Goal: Find contact information

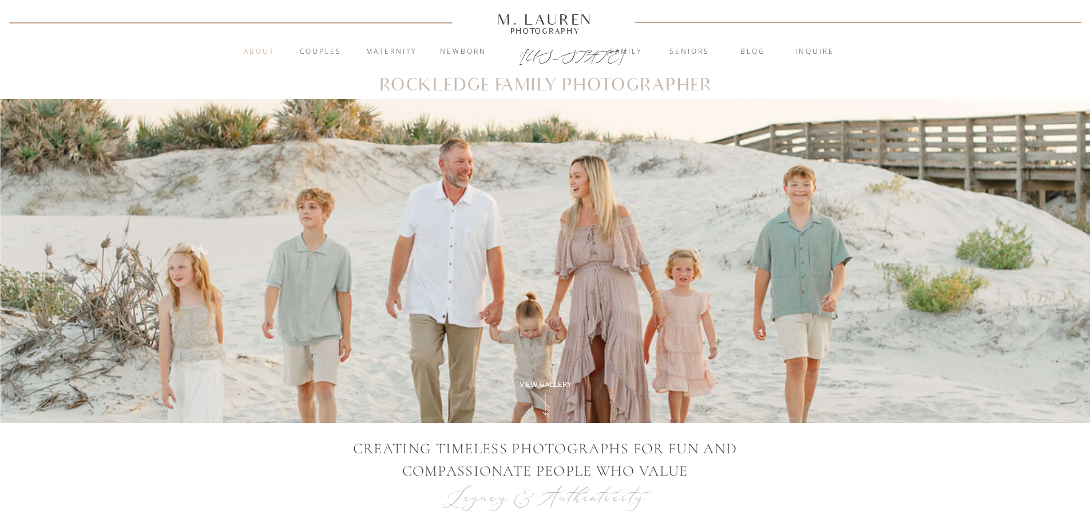
click at [266, 51] on nav "About" at bounding box center [259, 51] width 44 height 11
click at [539, 380] on div "View Gallery" at bounding box center [546, 384] width 78 height 10
click at [541, 410] on icon at bounding box center [545, 404] width 33 height 29
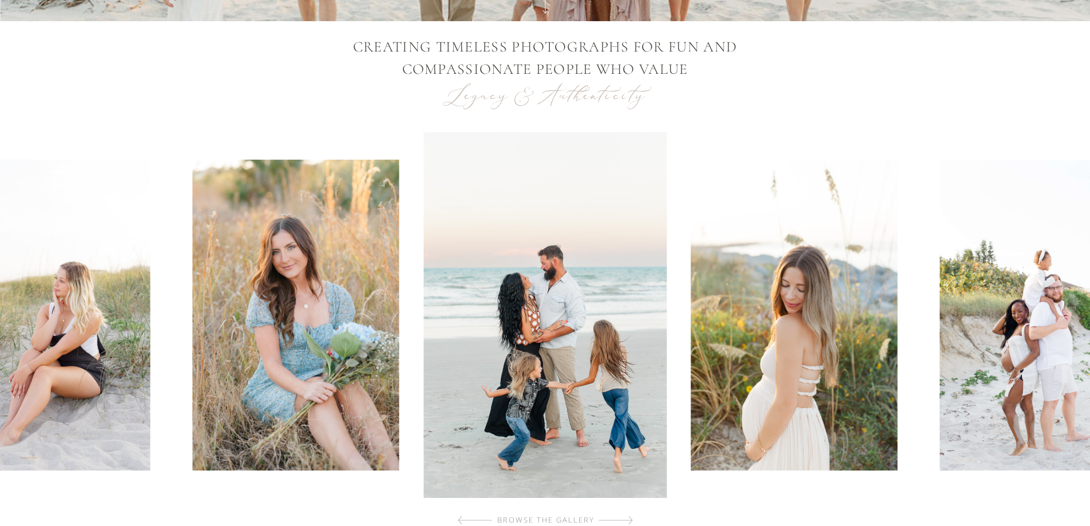
scroll to position [400, 0]
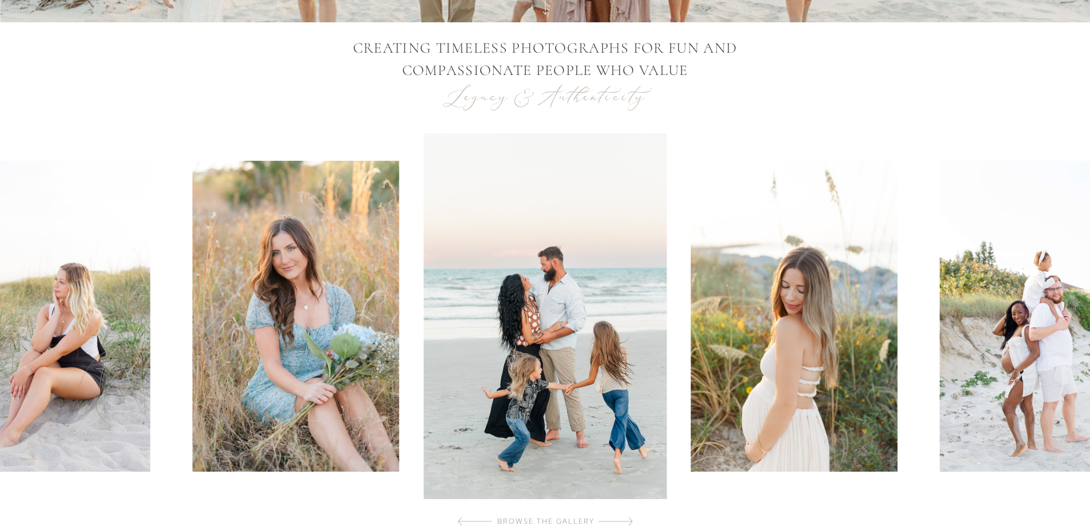
click at [1028, 319] on img at bounding box center [1042, 316] width 206 height 311
click at [1010, 361] on img at bounding box center [1042, 316] width 206 height 311
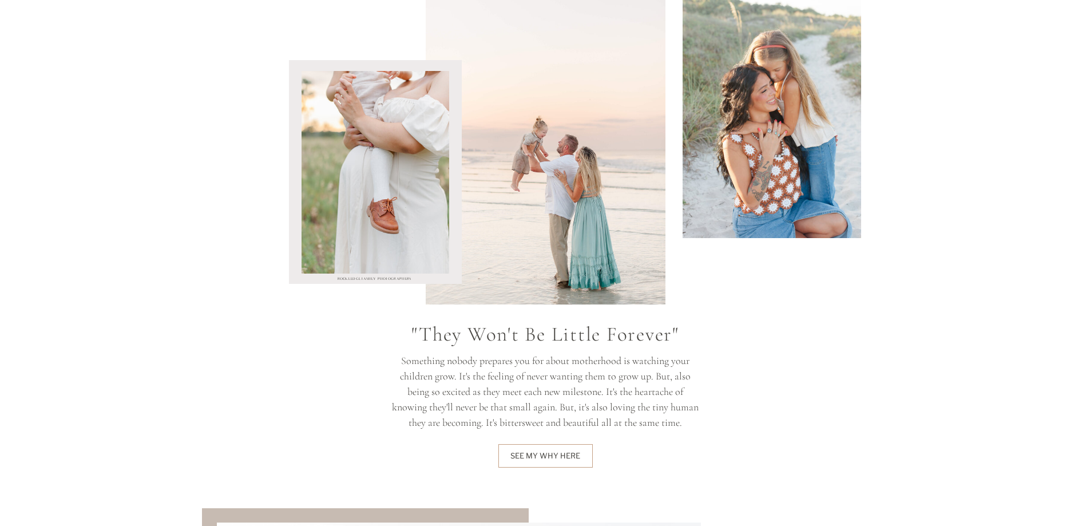
scroll to position [1888, 0]
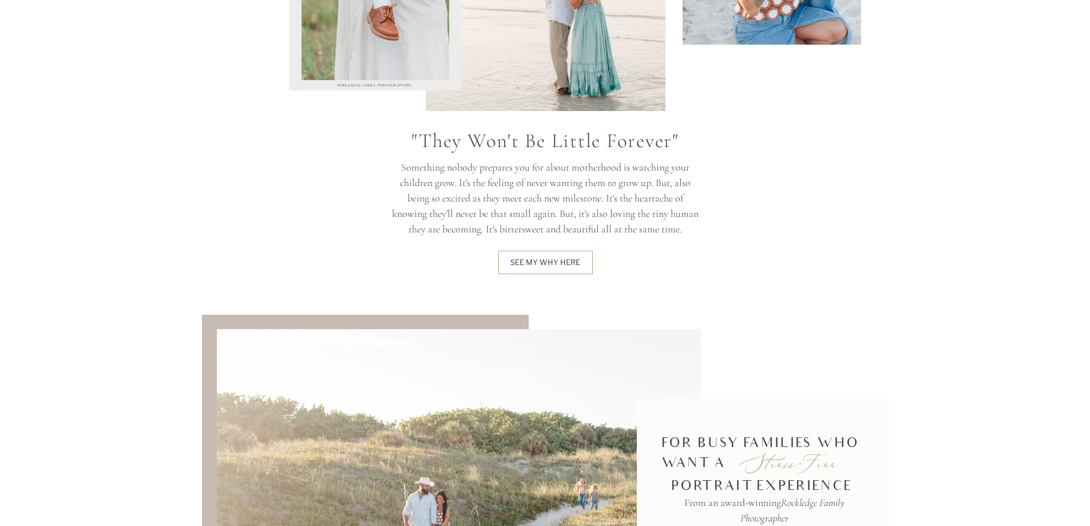
click at [574, 265] on div "See my why here" at bounding box center [545, 262] width 70 height 11
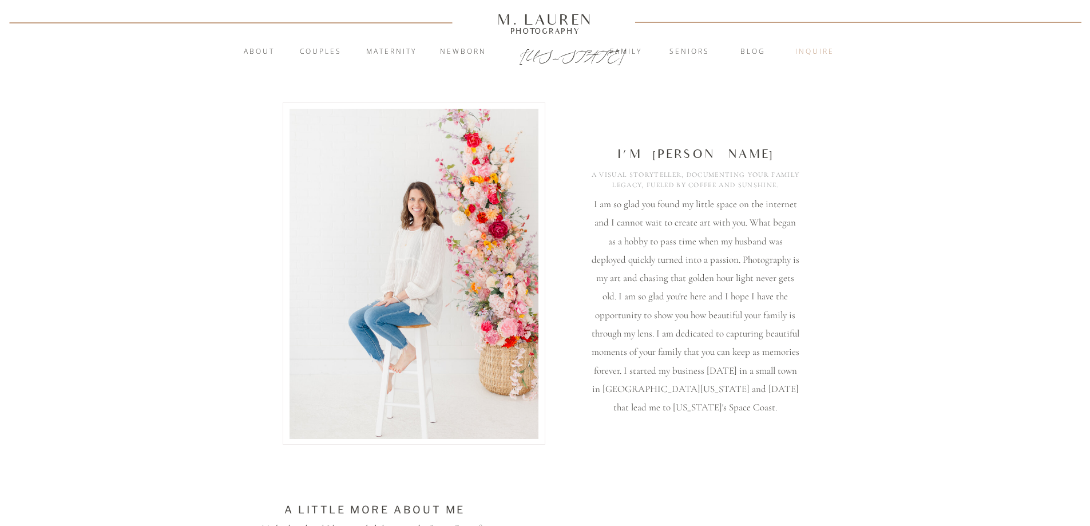
click at [828, 54] on nav "inquire" at bounding box center [815, 51] width 62 height 11
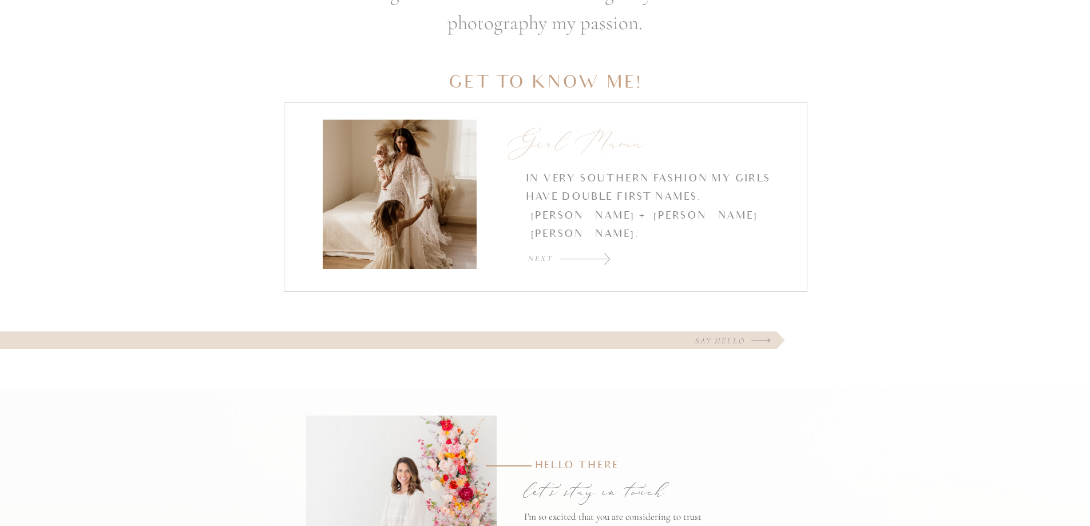
scroll to position [1602, 0]
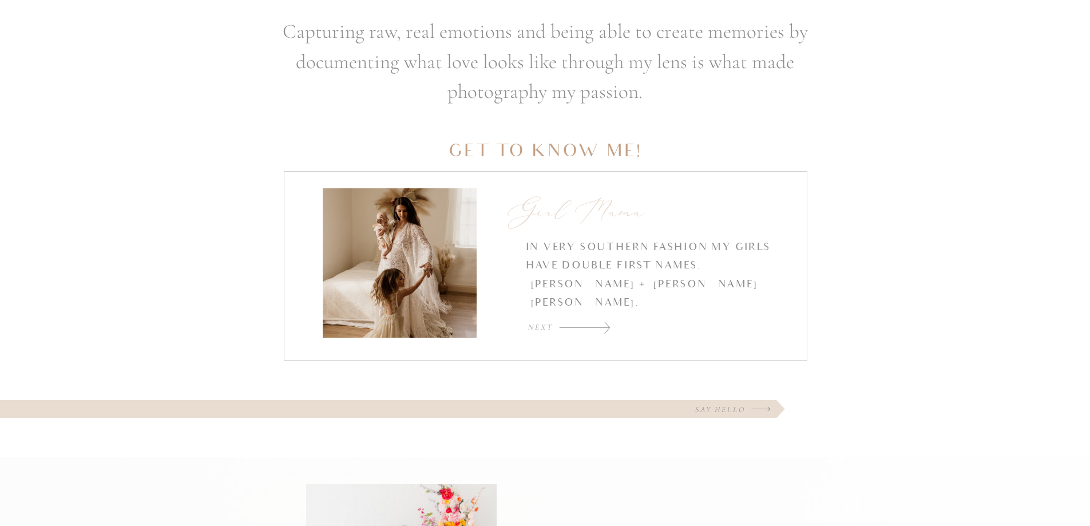
click at [544, 330] on div "next" at bounding box center [530, 326] width 46 height 11
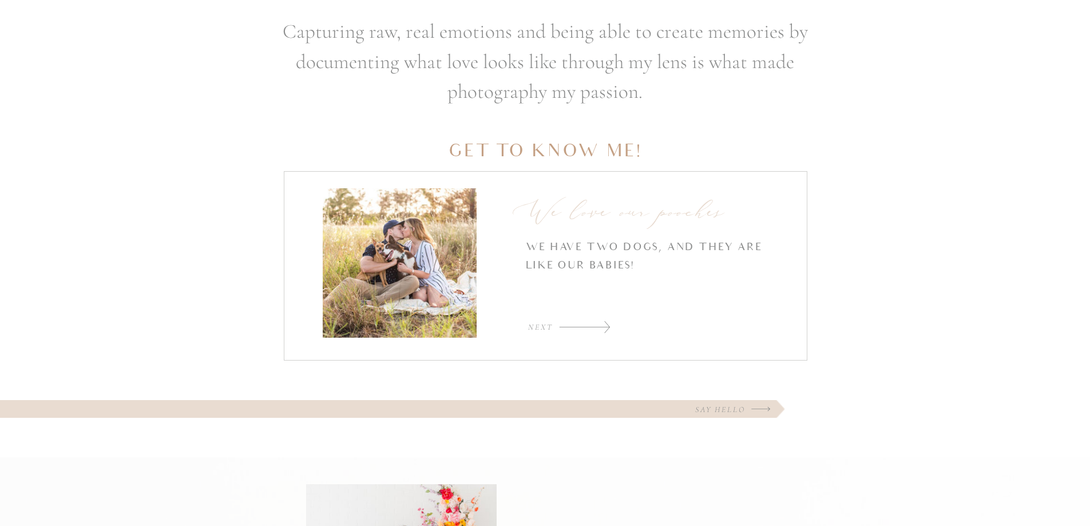
click at [545, 328] on div "next" at bounding box center [530, 326] width 46 height 11
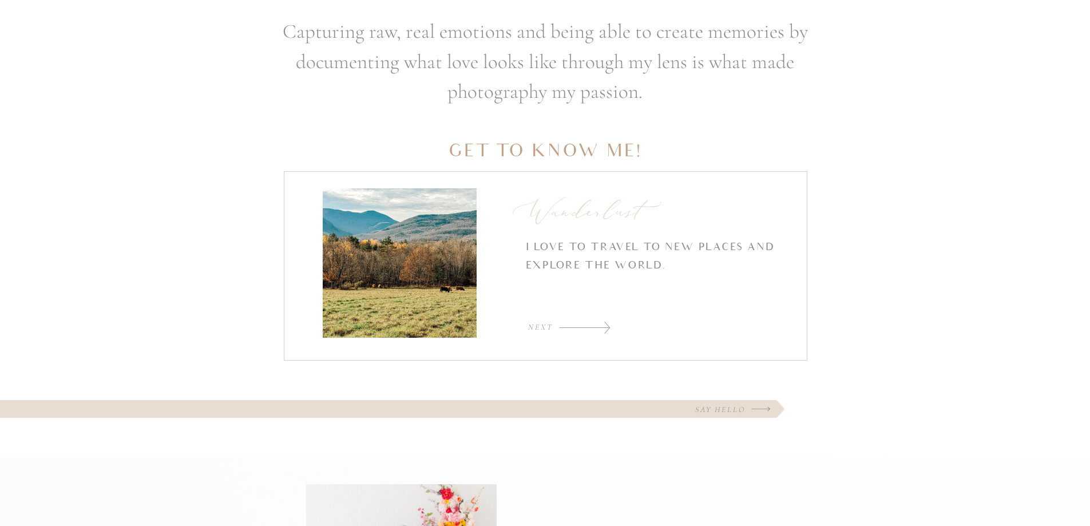
click at [546, 325] on div "next" at bounding box center [530, 326] width 46 height 11
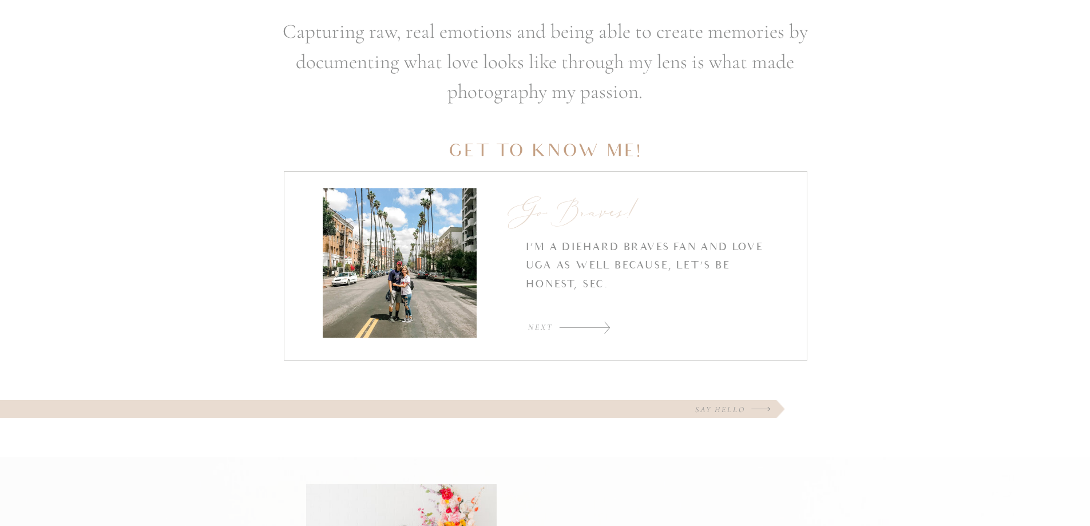
click at [545, 322] on div "next" at bounding box center [530, 326] width 46 height 11
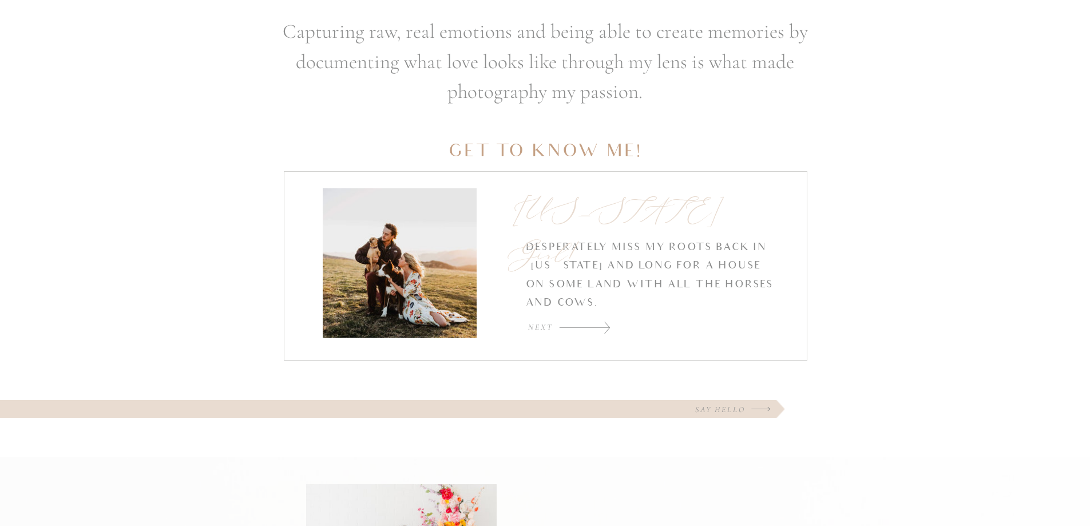
click at [541, 324] on div "next" at bounding box center [530, 326] width 46 height 11
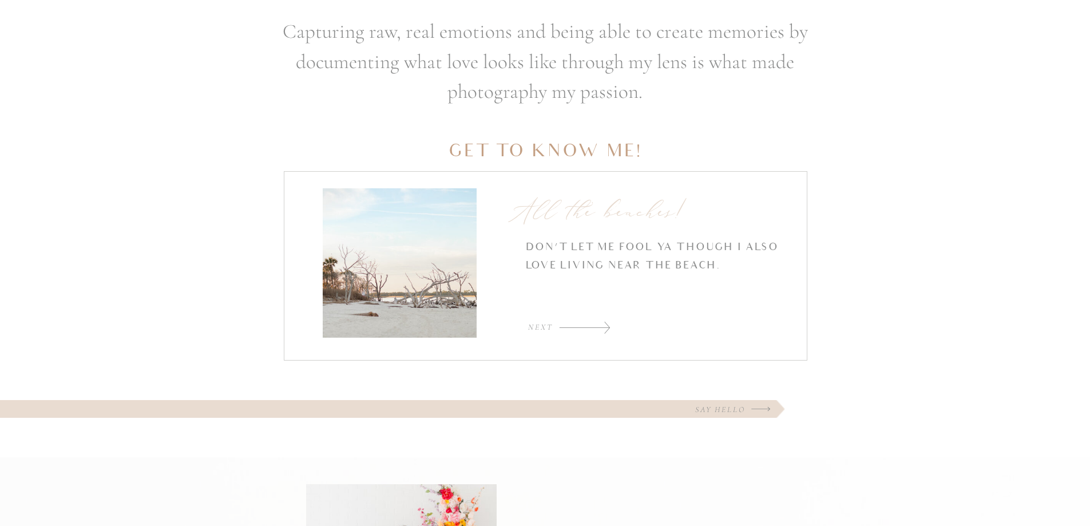
click at [545, 324] on div "next" at bounding box center [530, 326] width 46 height 11
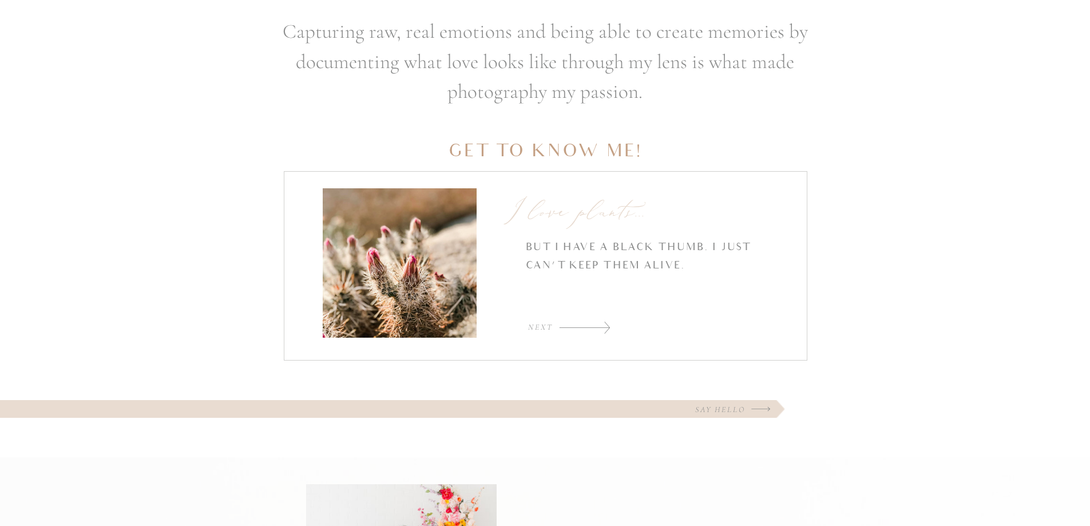
click at [551, 323] on div "next" at bounding box center [530, 326] width 46 height 11
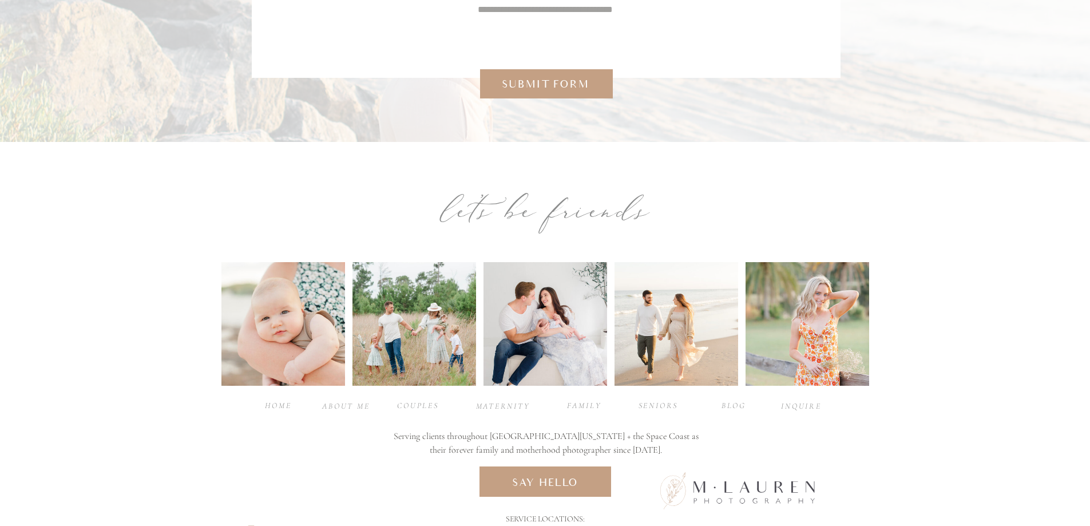
scroll to position [2528, 0]
